Goal: Transaction & Acquisition: Book appointment/travel/reservation

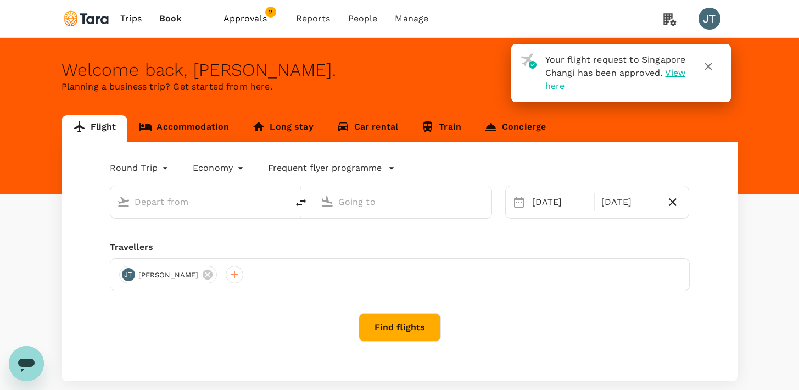
type input "Singapore Changi (SIN)"
type input "Suvarnabhumi Intl (BKK)"
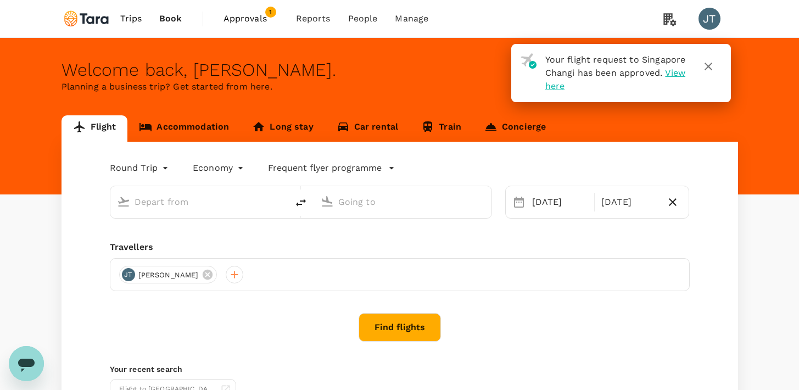
type input "Singapore Changi (SIN)"
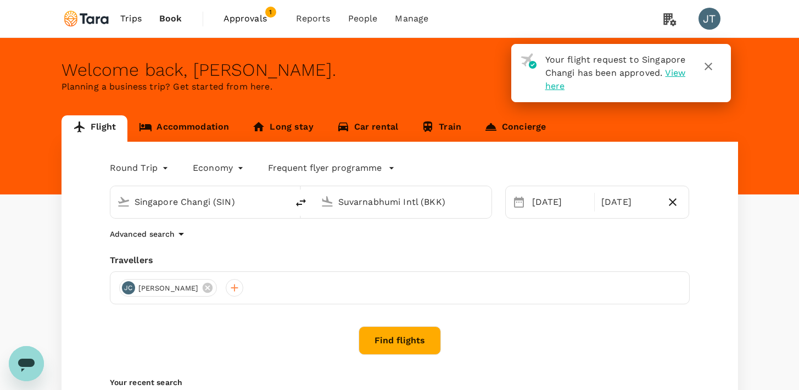
click at [346, 211] on div "Suvarnabhumi Intl (BKK)" at bounding box center [400, 200] width 168 height 24
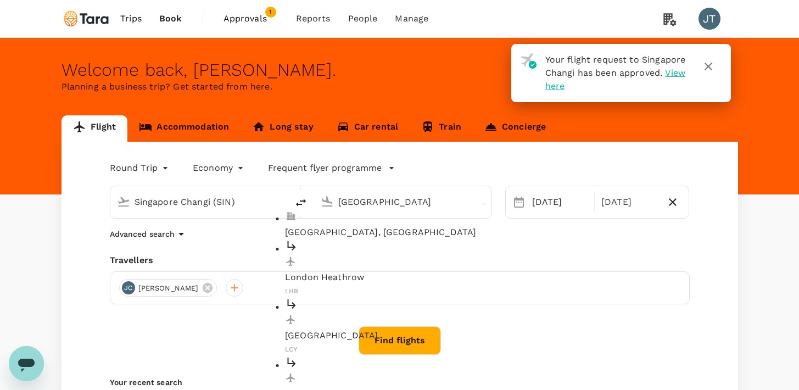
click at [363, 271] on p "London Heathrow" at bounding box center [411, 277] width 252 height 13
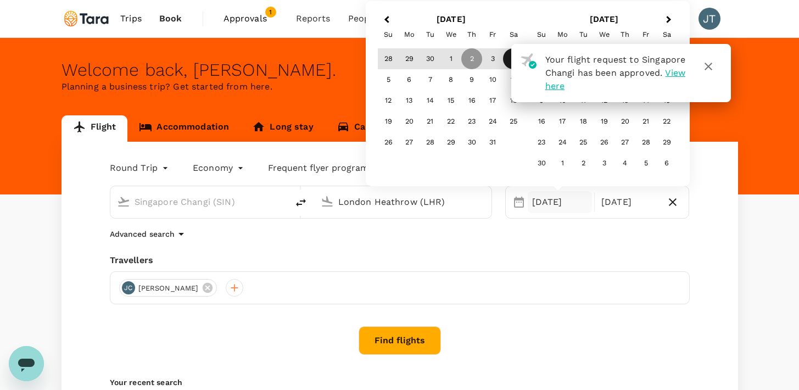
type input "London Heathrow (LHR)"
click at [536, 200] on div "[DATE]" at bounding box center [559, 202] width 64 height 22
click at [704, 66] on icon "button" at bounding box center [707, 66] width 13 height 13
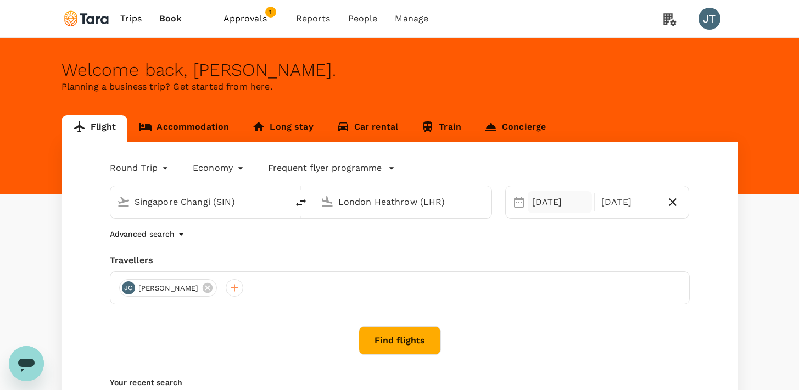
click at [554, 207] on div "[DATE]" at bounding box center [559, 202] width 64 height 22
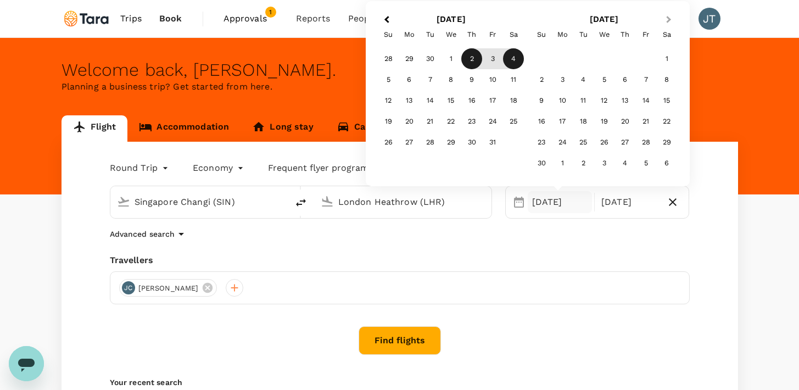
click at [673, 22] on button "Next Month" at bounding box center [670, 21] width 18 height 18
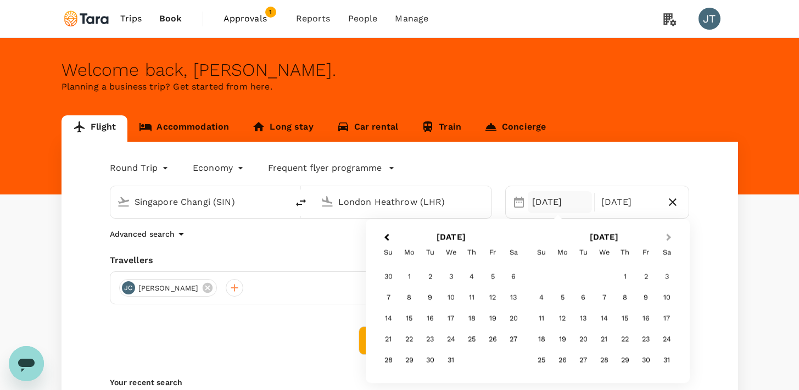
click at [667, 244] on button "Next Month" at bounding box center [670, 238] width 18 height 18
click at [641, 276] on div "6" at bounding box center [645, 276] width 21 height 21
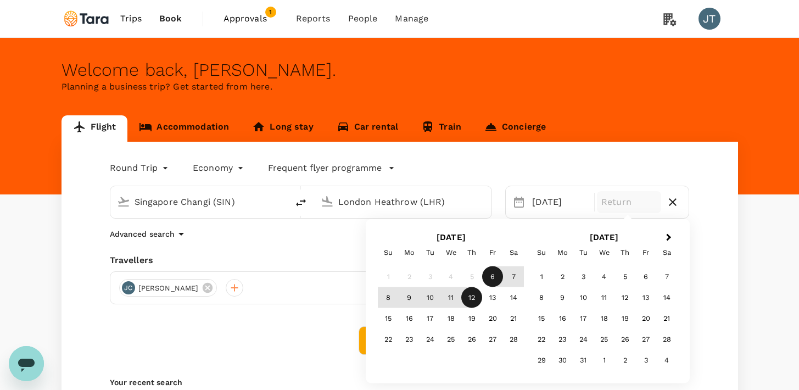
click at [465, 296] on div "12" at bounding box center [471, 297] width 21 height 21
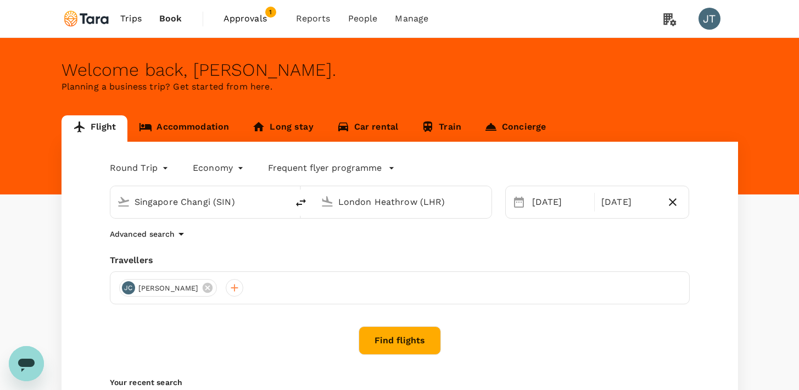
click at [402, 331] on button "Find flights" at bounding box center [399, 340] width 82 height 29
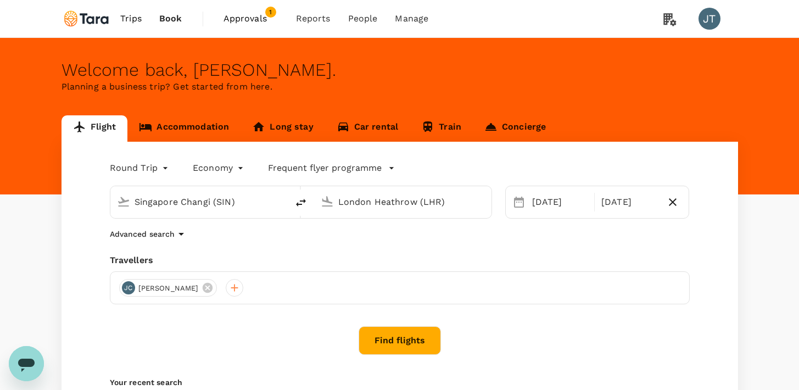
click at [218, 171] on body "Trips Book Approvals 1 Reports People Manage JT Welcome back , [PERSON_NAME] . …" at bounding box center [399, 261] width 799 height 522
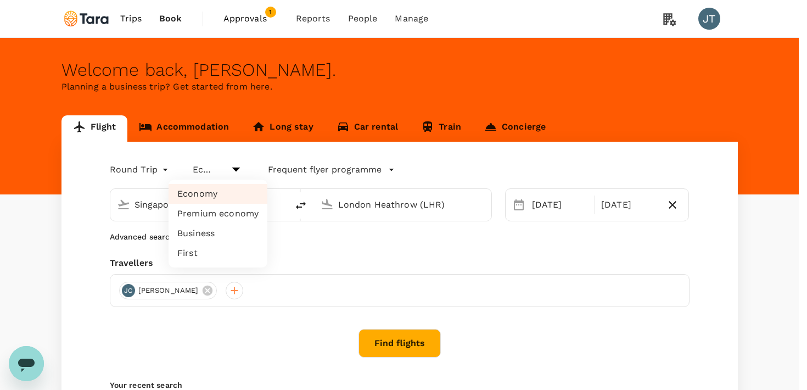
click at [216, 230] on li "Business" at bounding box center [217, 233] width 99 height 20
type input "business"
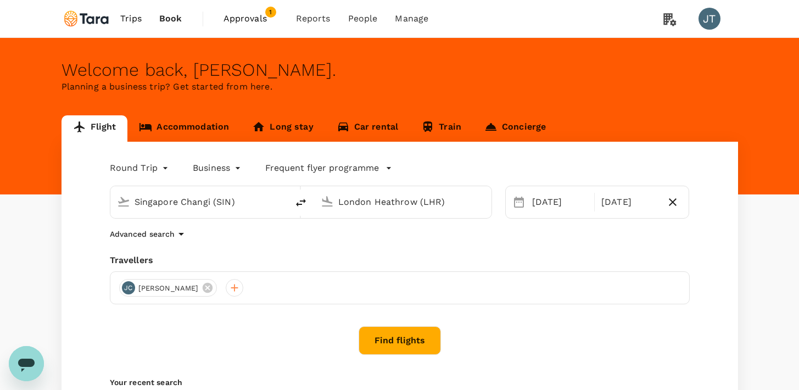
click at [372, 176] on div "Singapore Changi (SIN) London Heathrow (LHR)" at bounding box center [294, 195] width 395 height 46
click at [374, 170] on p "Frequent flyer programme" at bounding box center [322, 167] width 114 height 13
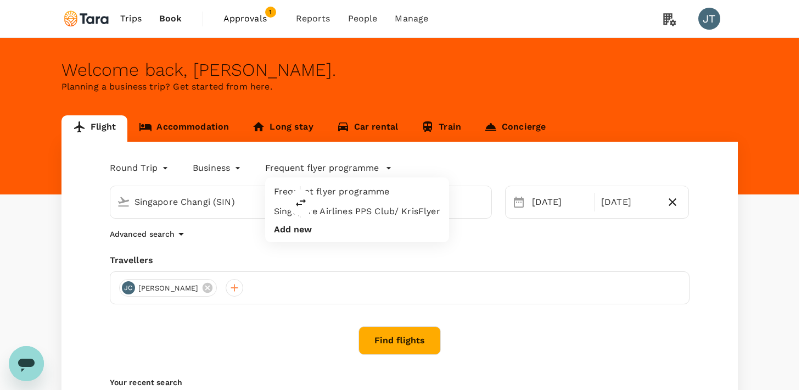
click at [374, 170] on div at bounding box center [403, 195] width 807 height 390
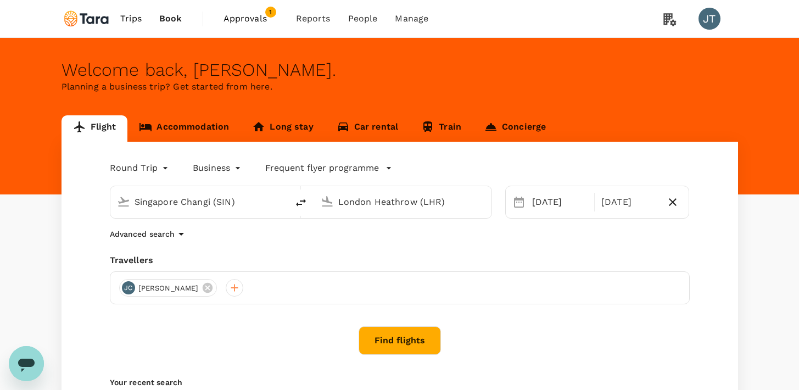
click at [392, 332] on button "Find flights" at bounding box center [399, 340] width 82 height 29
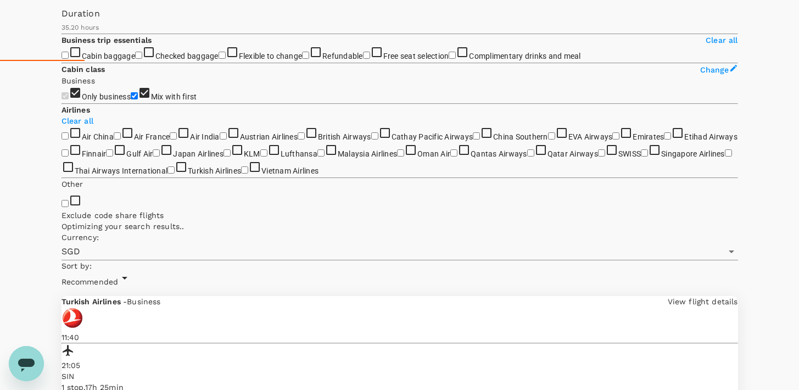
scroll to position [428, 0]
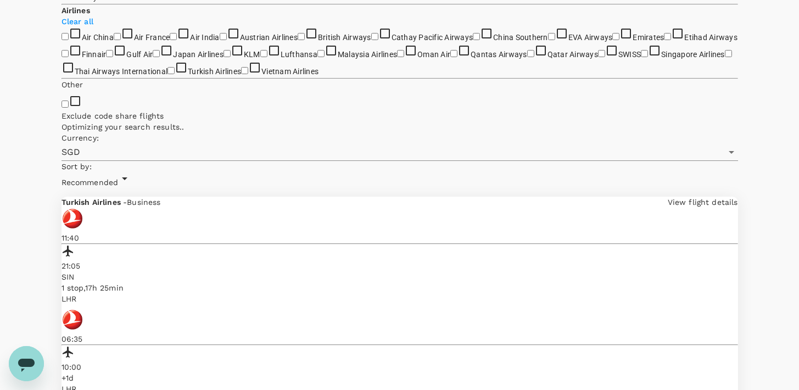
checkbox input "false"
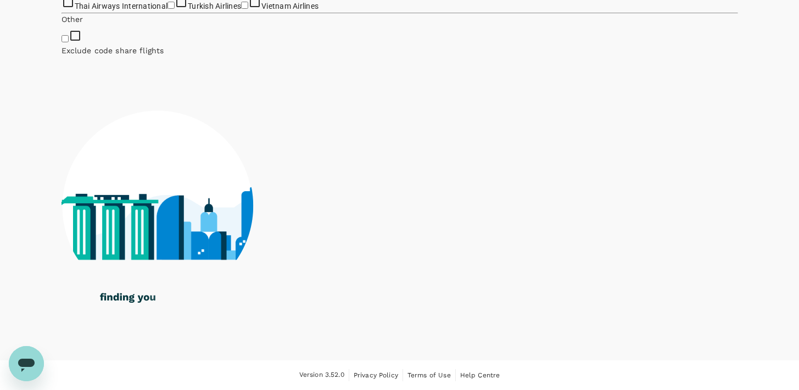
scroll to position [857, 0]
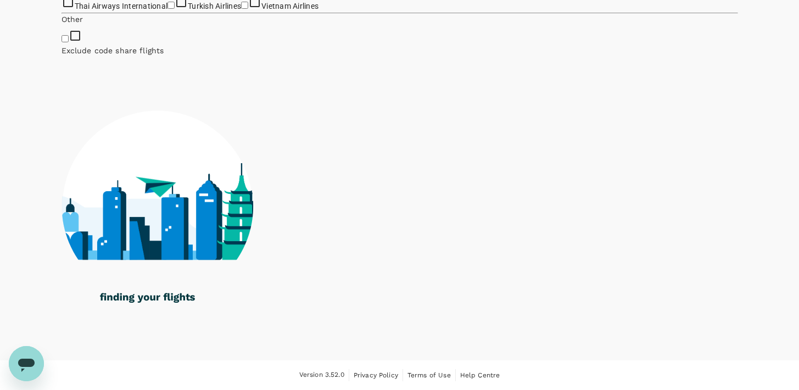
click at [167, 9] on input "Turkish Airlines" at bounding box center [170, 5] width 7 height 7
checkbox input "true"
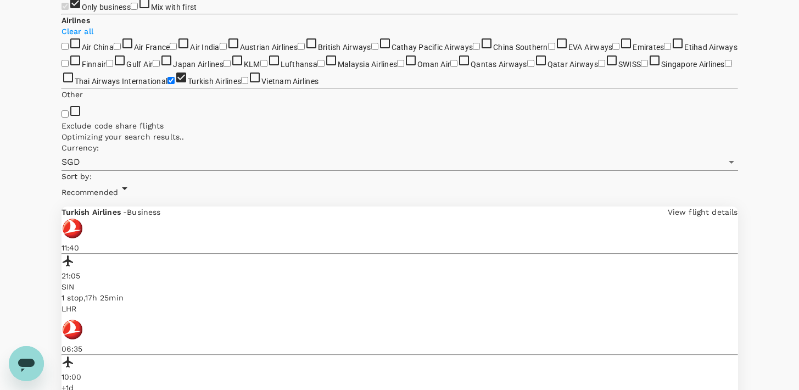
scroll to position [426, 0]
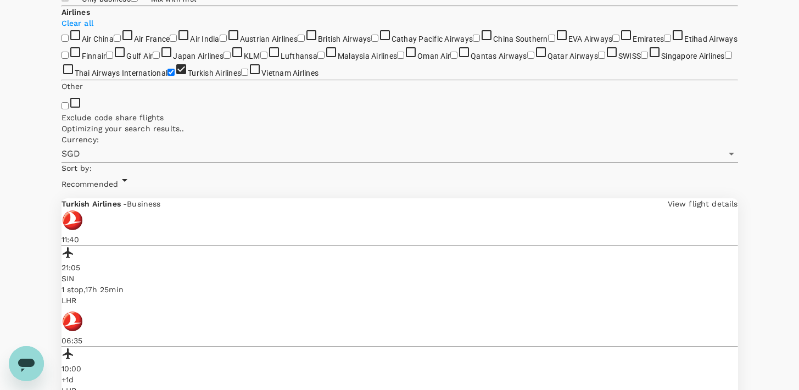
type input "2130"
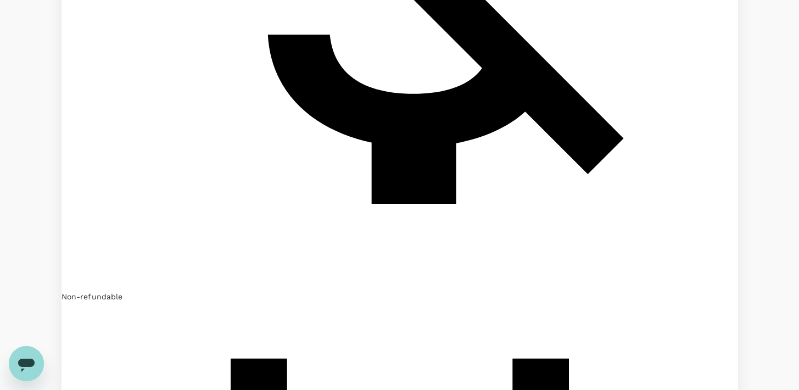
scroll to position [0, 0]
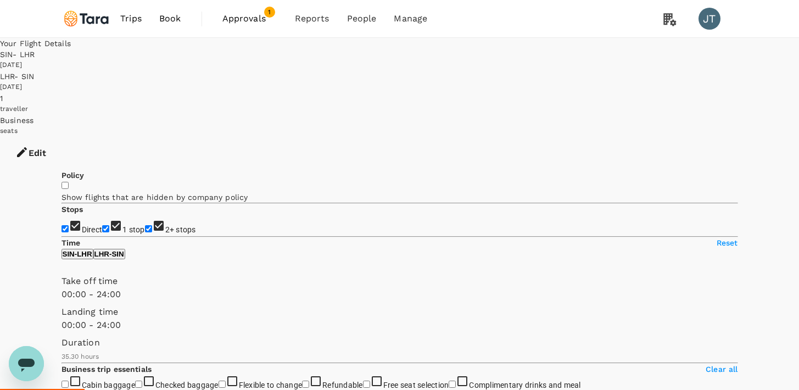
click at [145, 225] on input "2+ stops" at bounding box center [148, 228] width 7 height 7
checkbox input "false"
click at [63, 225] on input "Direct" at bounding box center [64, 228] width 7 height 7
checkbox input "false"
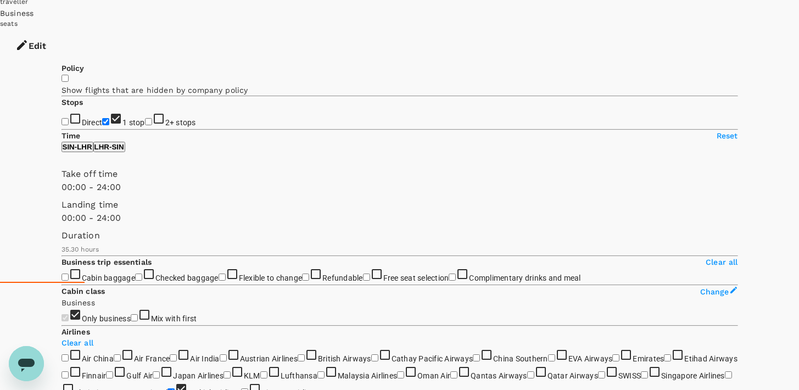
scroll to position [114, 0]
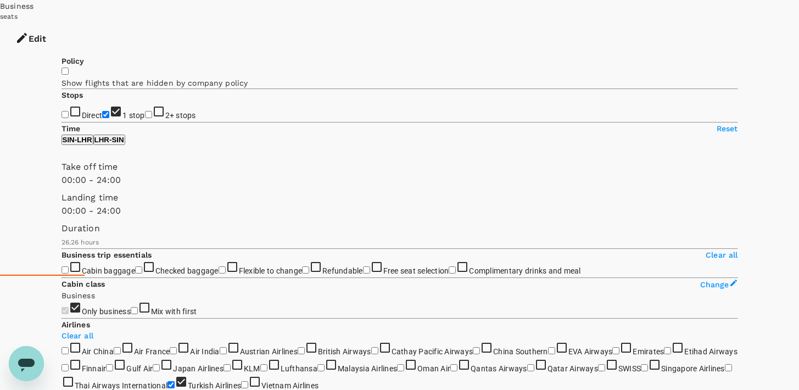
type input "1582"
drag, startPoint x: 233, startPoint y: 301, endPoint x: 157, endPoint y: 303, distance: 76.3
click at [61, 248] on span at bounding box center [61, 248] width 0 height 0
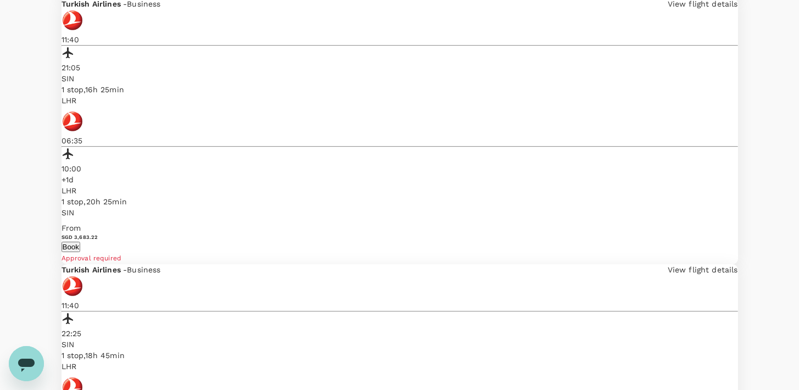
scroll to position [2222, 0]
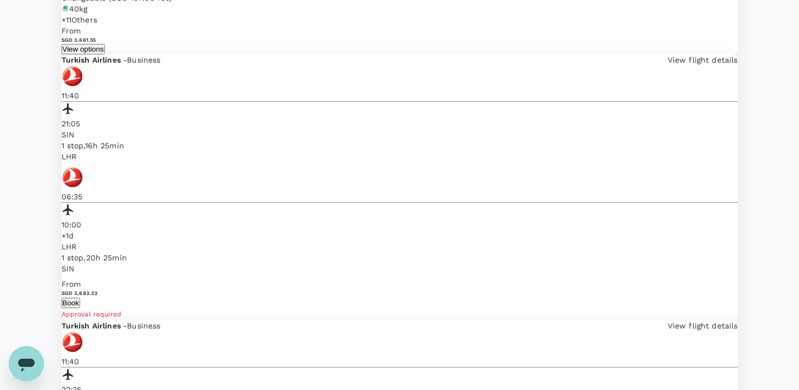
drag, startPoint x: 356, startPoint y: 256, endPoint x: 372, endPoint y: 294, distance: 40.9
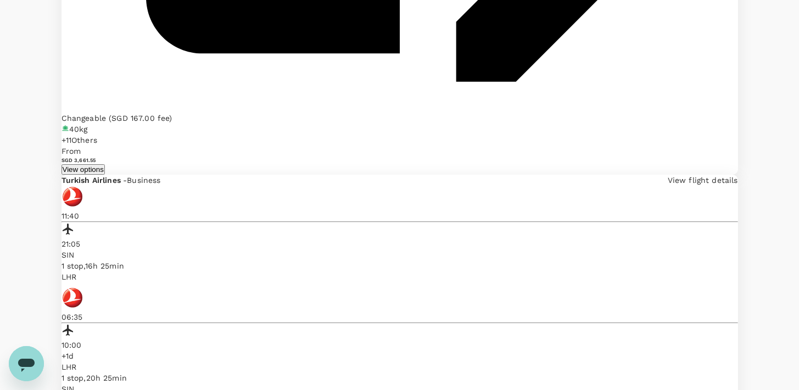
scroll to position [2094, 0]
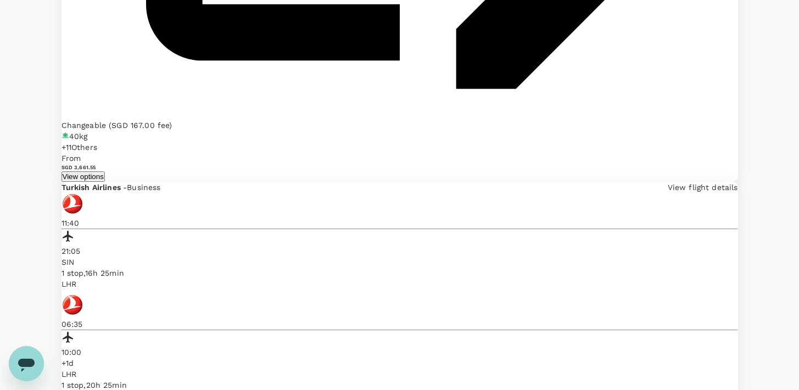
drag, startPoint x: 379, startPoint y: 249, endPoint x: 369, endPoint y: 290, distance: 42.2
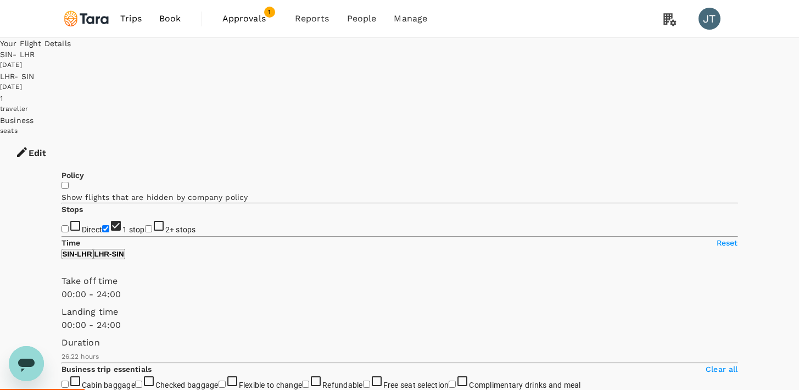
scroll to position [70, 0]
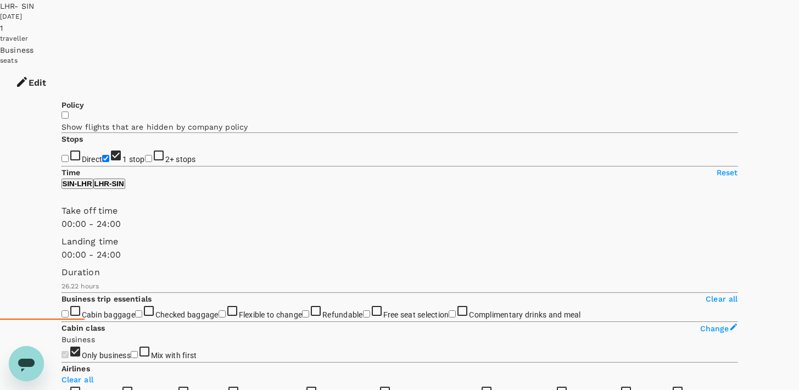
click at [124, 188] on p "LHR - SIN" at bounding box center [109, 183] width 30 height 8
drag, startPoint x: 226, startPoint y: 341, endPoint x: 154, endPoint y: 344, distance: 72.0
click at [61, 292] on span at bounding box center [61, 292] width 0 height 0
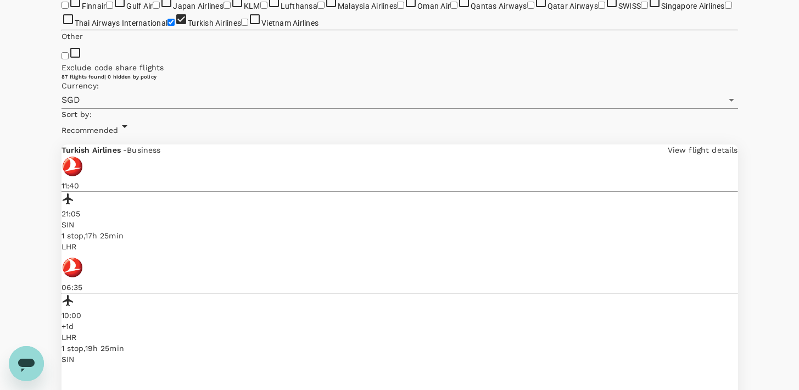
scroll to position [230, 0]
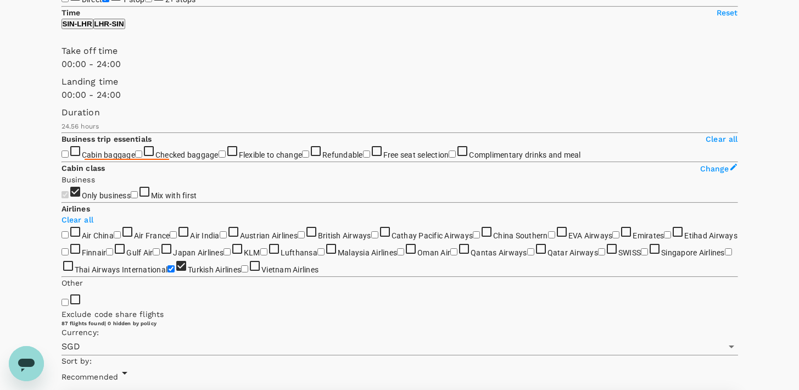
type input "1491"
drag, startPoint x: 154, startPoint y: 189, endPoint x: 141, endPoint y: 190, distance: 13.8
click at [61, 132] on span at bounding box center [61, 132] width 0 height 0
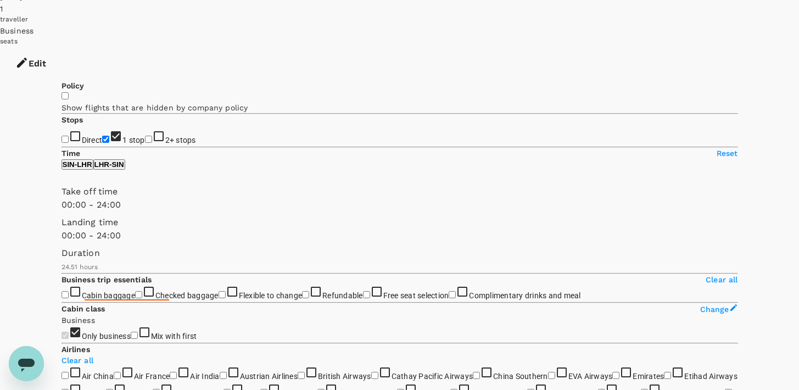
scroll to position [0, 0]
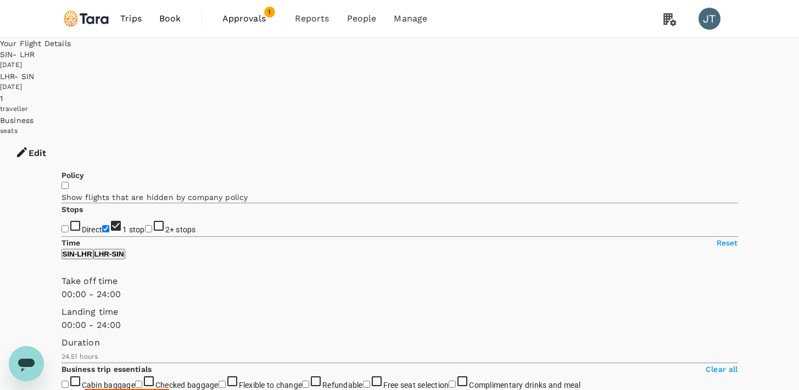
click at [170, 16] on span "Book" at bounding box center [170, 18] width 22 height 13
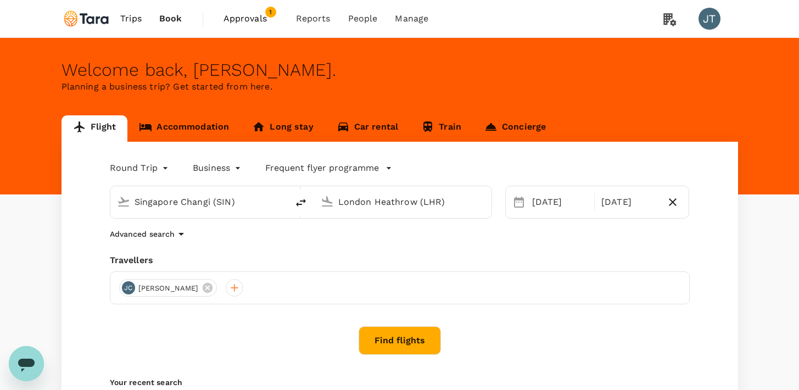
type input "Singapore Changi (SIN)"
type input "London Heathrow (LHR)"
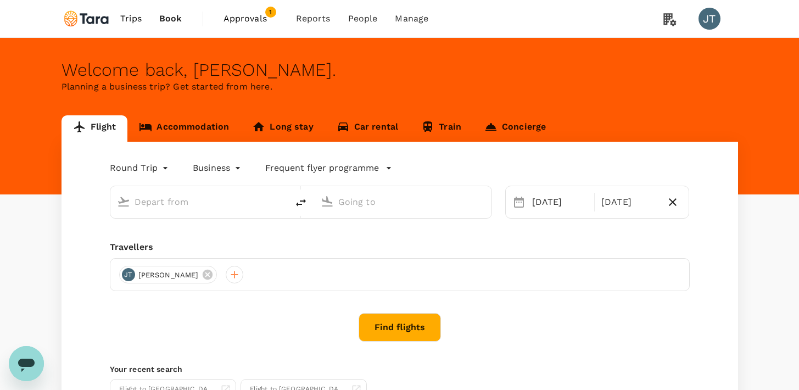
type input "Singapore Changi (SIN)"
type input "London Heathrow (LHR)"
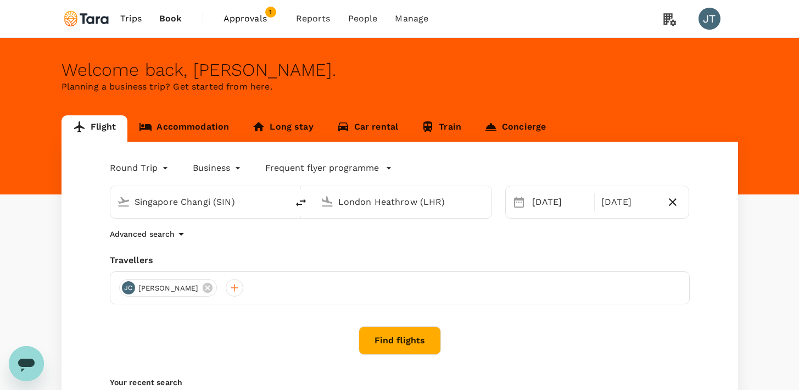
click at [145, 166] on body "Trips Book Approvals 1 Reports People Manage JT Welcome back , [PERSON_NAME] . …" at bounding box center [399, 261] width 799 height 522
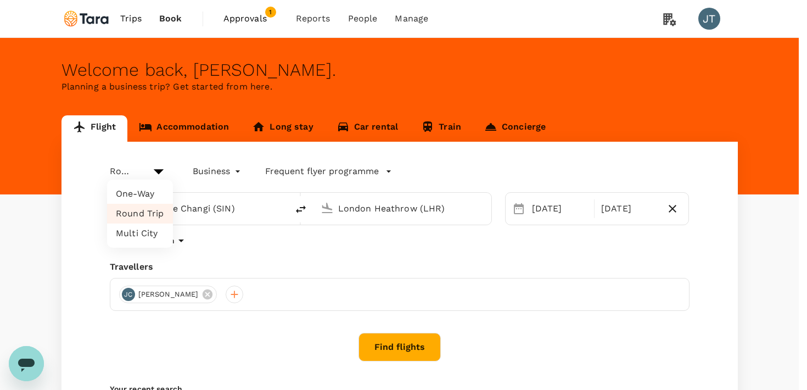
click at [141, 235] on li "Multi City" at bounding box center [140, 233] width 66 height 20
type input "multicity"
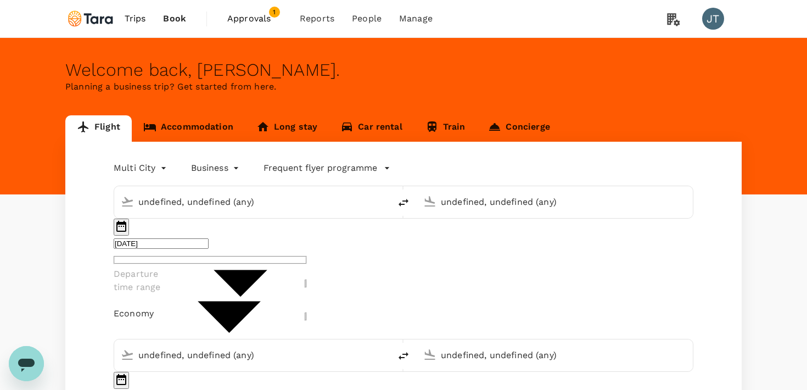
type input "Singapore Changi (SIN)"
type input "London Heathrow (LHR)"
type input "Singapore Changi (SIN)"
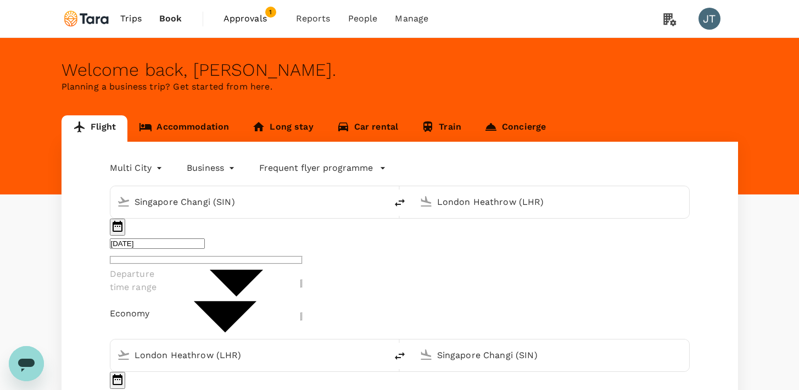
type input "[EMAIL_ADDRESS][DOMAIN_NAME]"
type input "65"
type input "98758011"
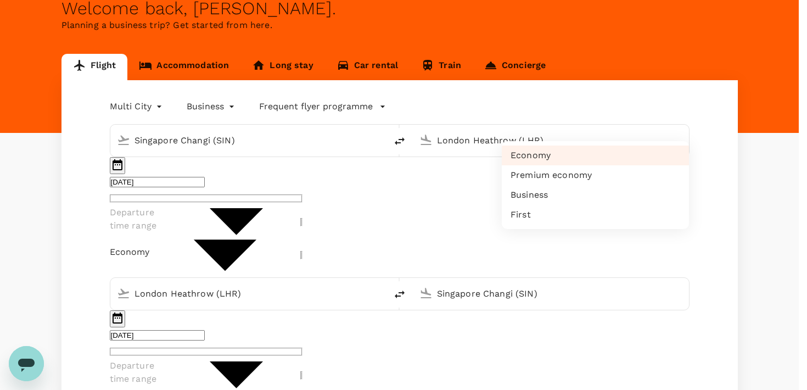
click at [531, 205] on li "Business" at bounding box center [595, 195] width 187 height 20
type input "business"
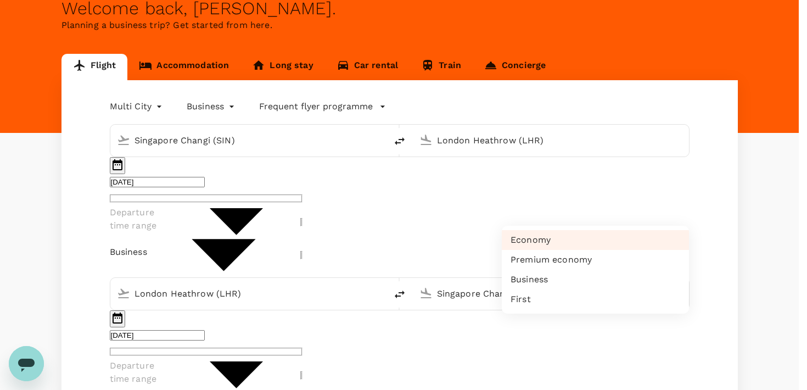
click at [542, 289] on li "Business" at bounding box center [595, 279] width 187 height 20
type input "business"
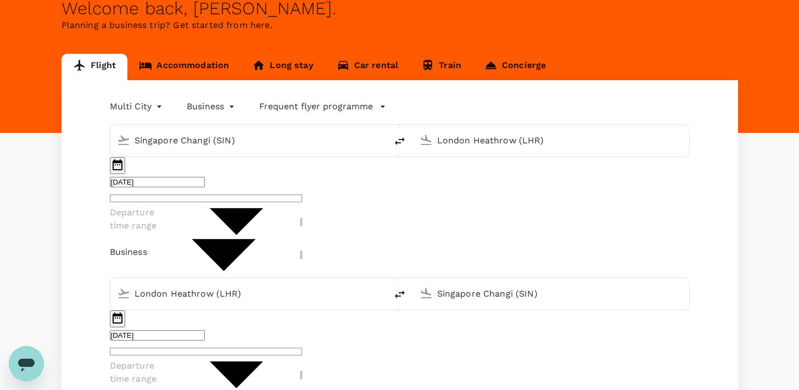
click at [448, 285] on input "Singapore Changi (SIN)" at bounding box center [551, 293] width 229 height 17
type input "h"
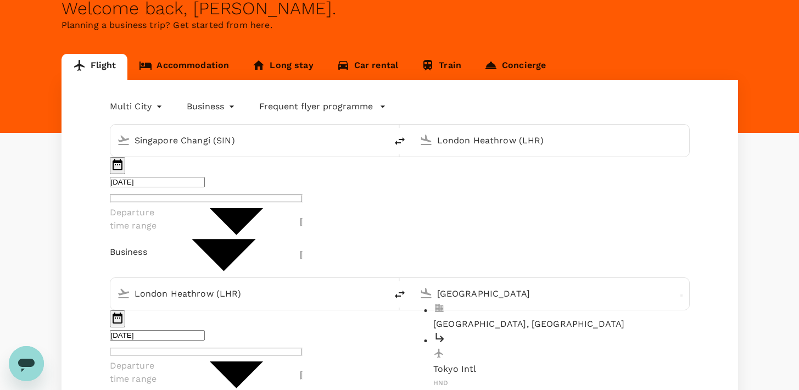
click at [513, 362] on p "Tokyo Intl" at bounding box center [559, 368] width 252 height 13
type input "Tokyo Intl (HND)"
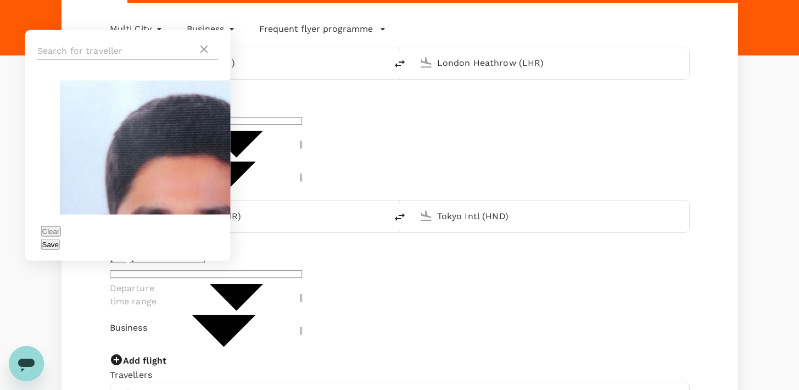
click at [143, 60] on input "text" at bounding box center [117, 51] width 160 height 18
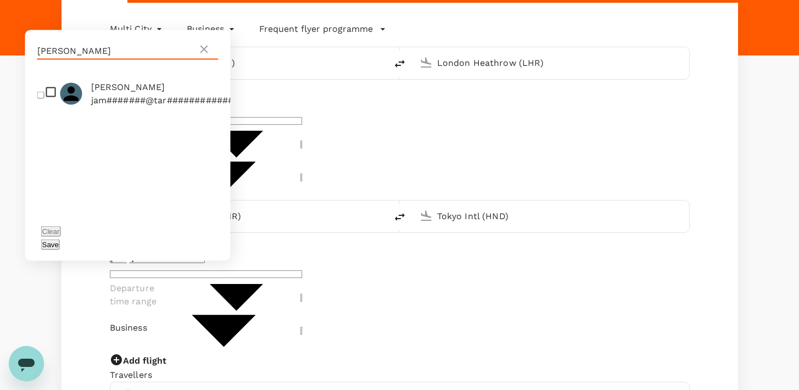
type input "[PERSON_NAME]"
click at [146, 94] on span "[PERSON_NAME]" at bounding box center [162, 87] width 143 height 13
checkbox input "true"
click at [60, 244] on button "Save" at bounding box center [50, 244] width 19 height 10
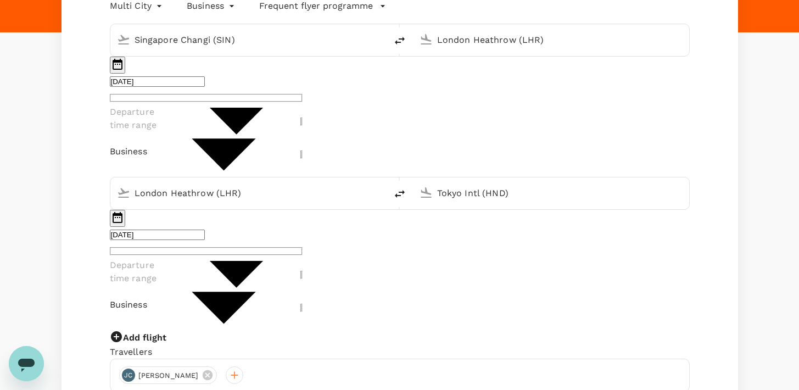
scroll to position [272, 0]
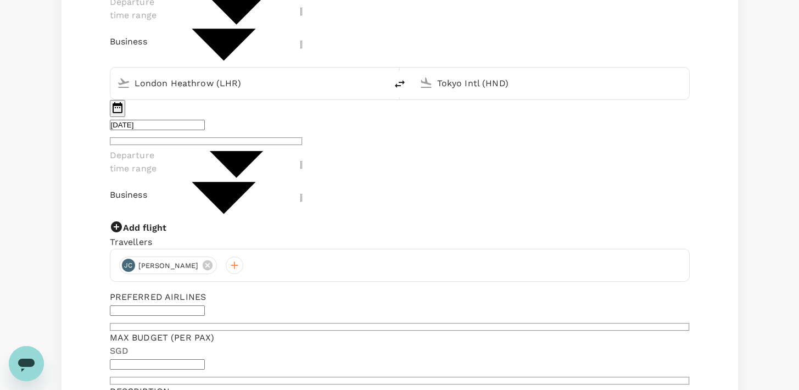
click at [205, 305] on input "text" at bounding box center [157, 310] width 95 height 10
type input "t"
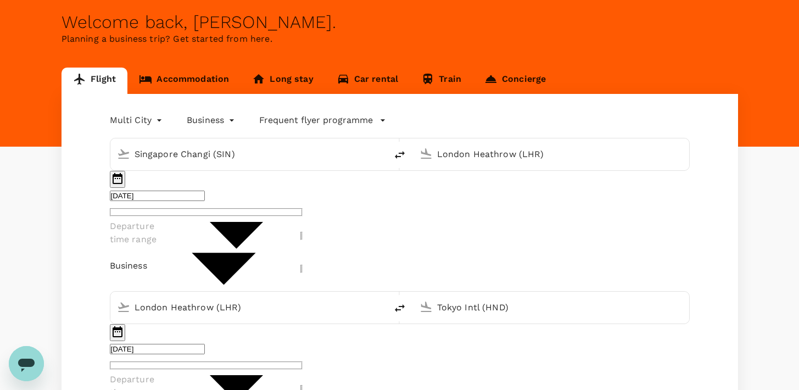
scroll to position [86, 0]
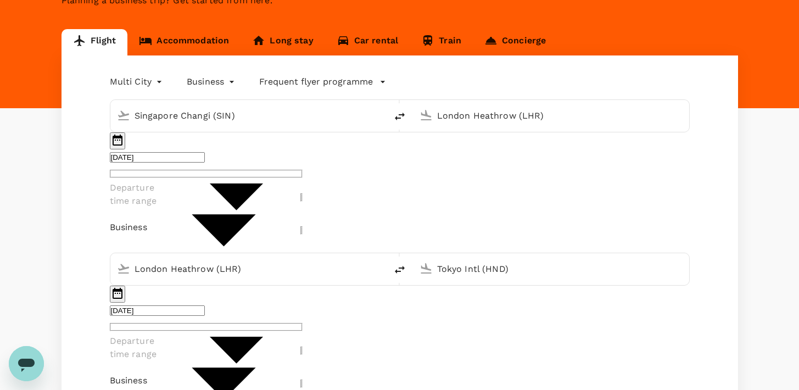
type input "Turkish Airlines"
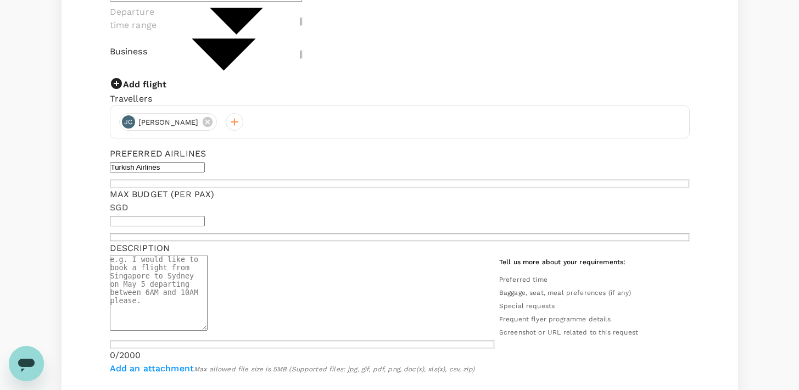
scroll to position [358, 0]
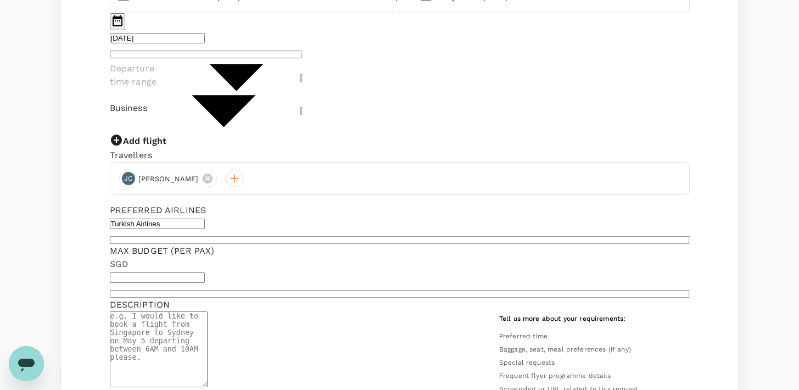
click at [207, 311] on textarea at bounding box center [159, 349] width 98 height 76
click at [0, 0] on input "Add an attachment" at bounding box center [0, 0] width 0 height 0
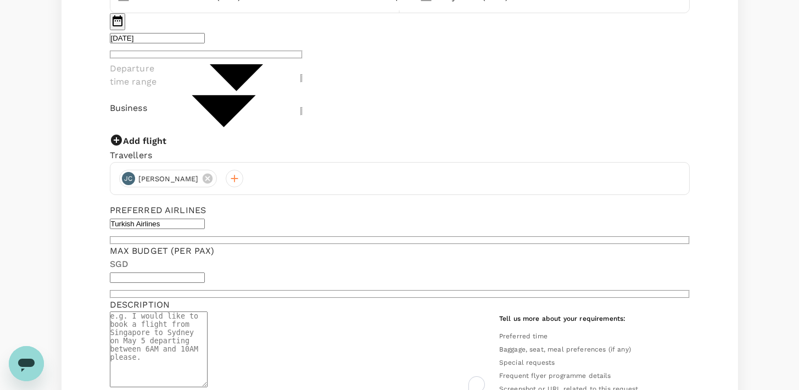
click at [207, 311] on textarea "To enrich screen reader interactions, please activate Accessibility in Grammarl…" at bounding box center [159, 349] width 98 height 76
paste textarea "Window seat + away from toilet & babies"
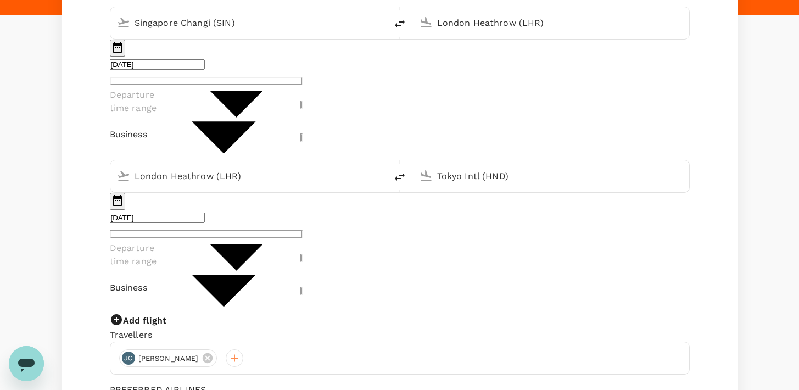
scroll to position [312, 0]
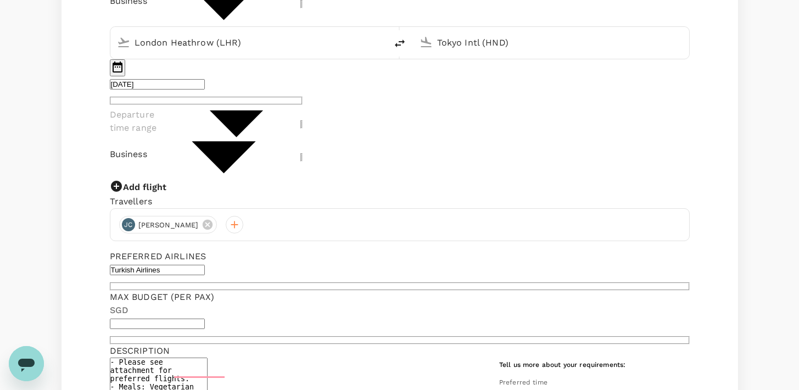
type textarea "- Please see attachment for preferred flights. - Meals: Vegetarian - Seat Prefe…"
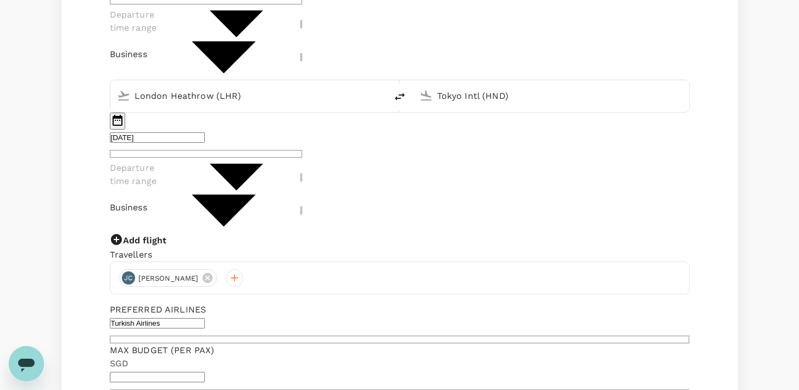
scroll to position [210, 0]
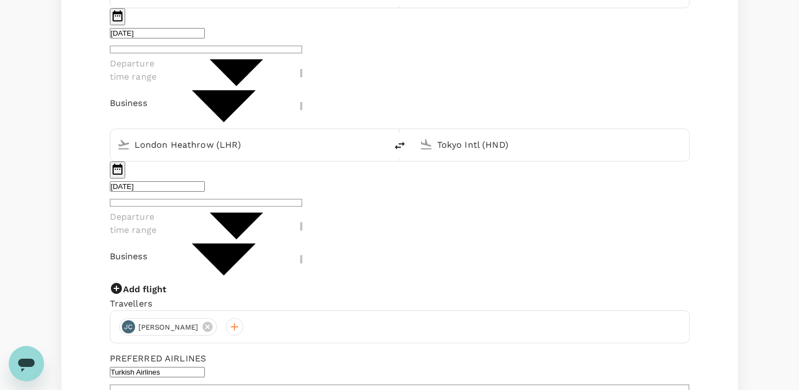
click at [205, 181] on input "[DATE]" at bounding box center [157, 186] width 95 height 10
click at [121, 162] on icon "Choose date, selected date is Feb 12, 2026" at bounding box center [117, 168] width 13 height 13
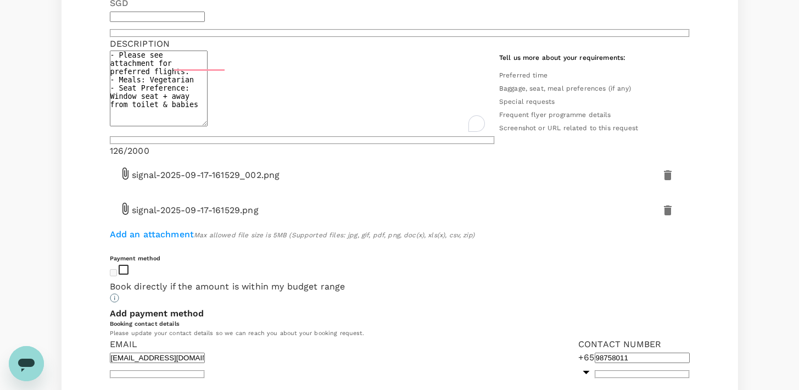
scroll to position [720, 0]
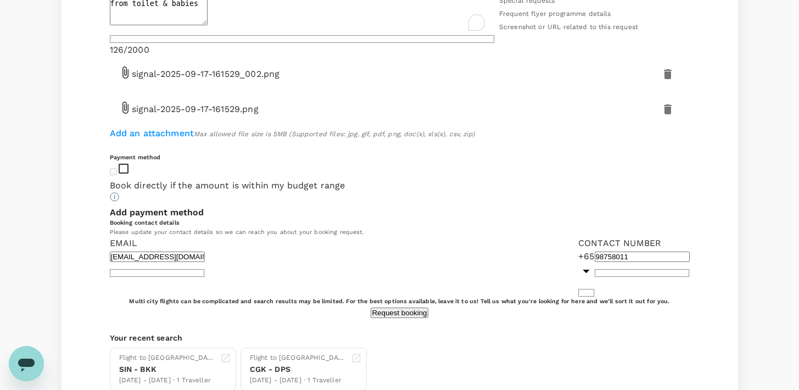
click at [370, 307] on button "Request booking" at bounding box center [398, 312] width 57 height 10
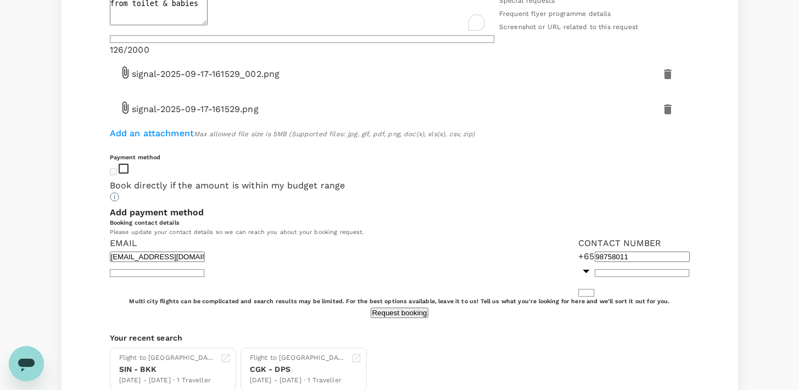
scroll to position [40, 0]
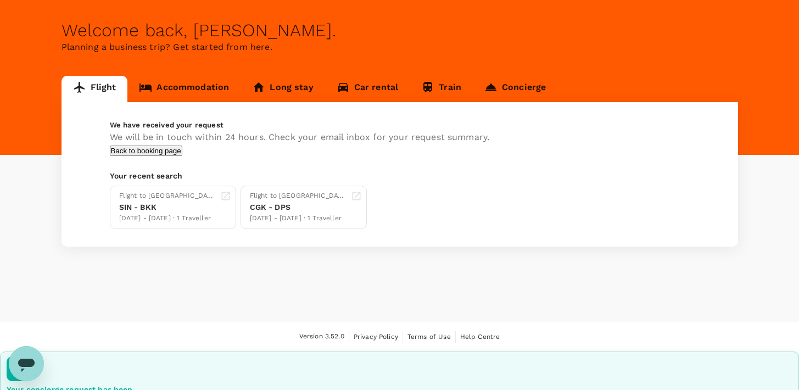
click at [182, 156] on button "Back to booking page" at bounding box center [146, 150] width 72 height 10
